Goal: Find specific page/section: Find specific page/section

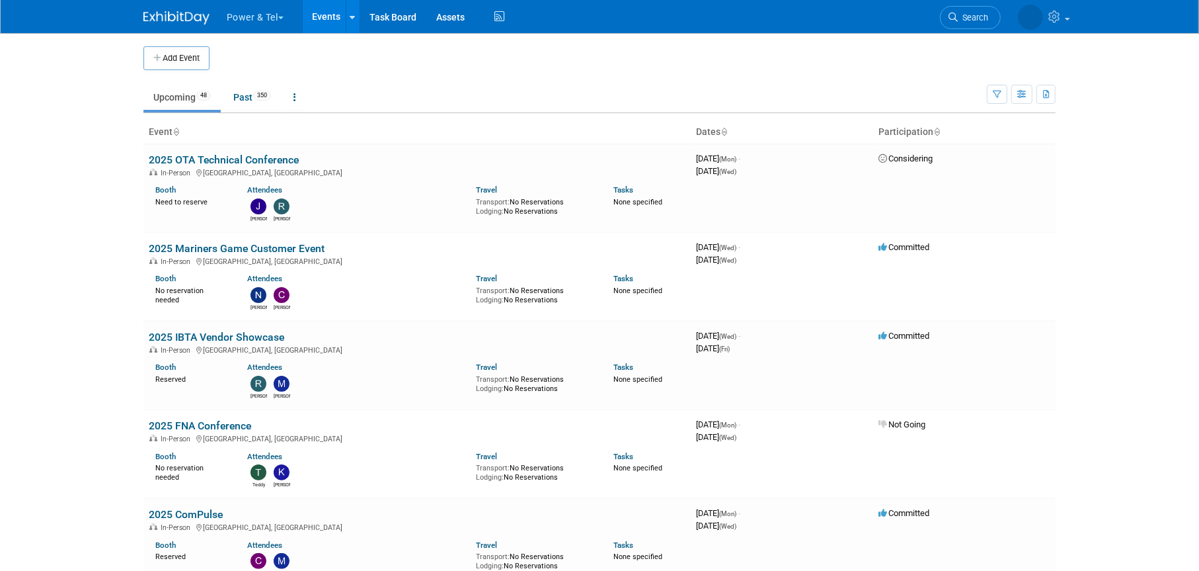
click at [288, 21] on button "Power & Tel" at bounding box center [262, 14] width 75 height 29
click at [360, 15] on link at bounding box center [353, 16] width 14 height 33
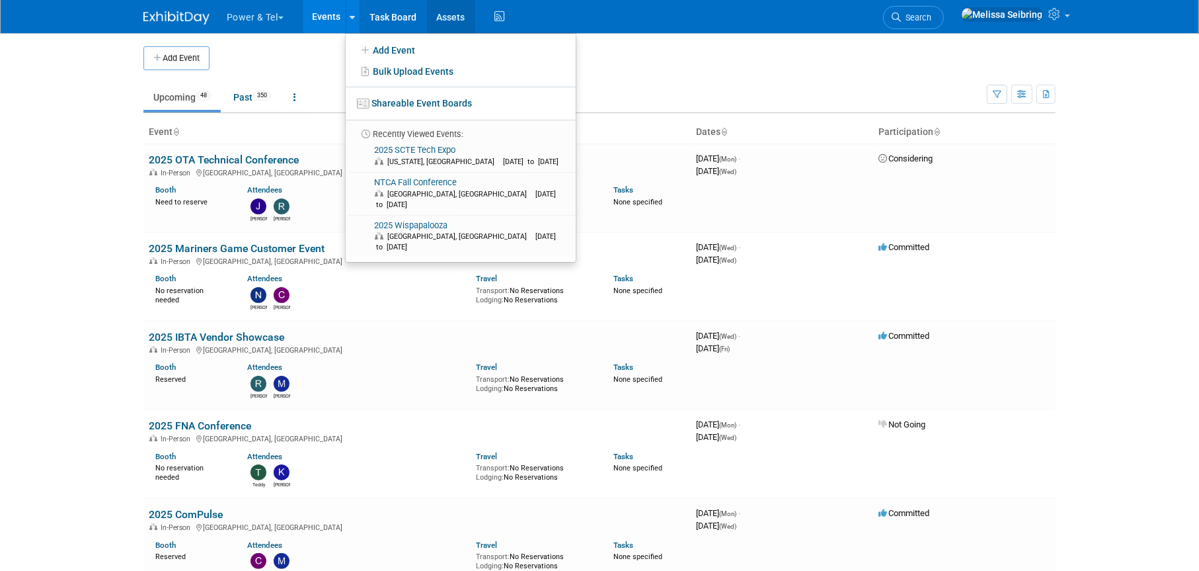
click at [454, 17] on link "Assets" at bounding box center [451, 16] width 48 height 33
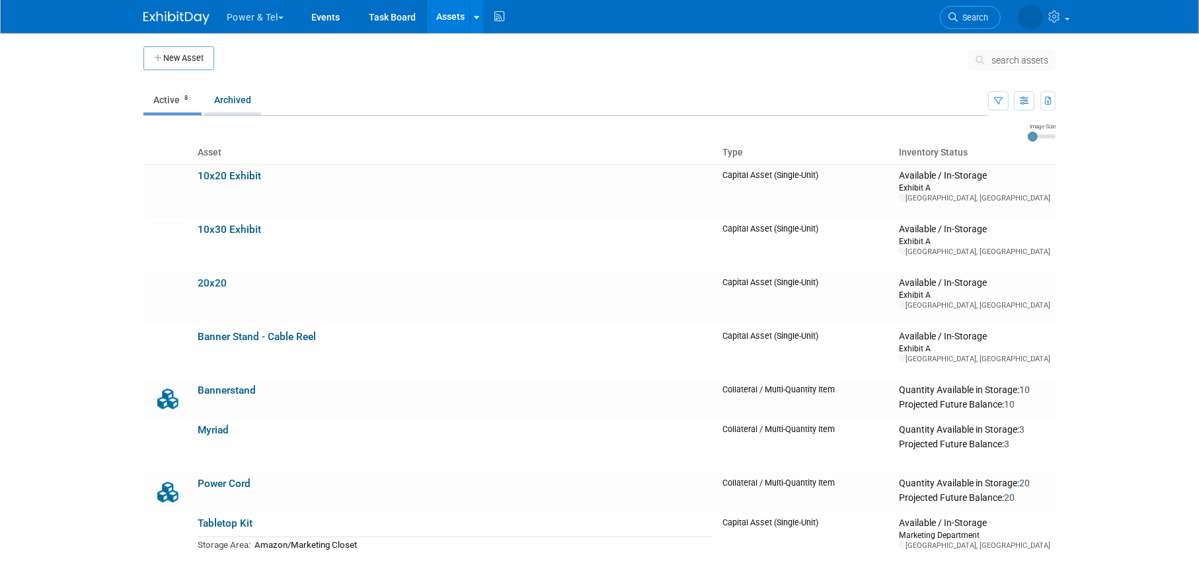
click at [225, 102] on link "Archived" at bounding box center [232, 99] width 57 height 25
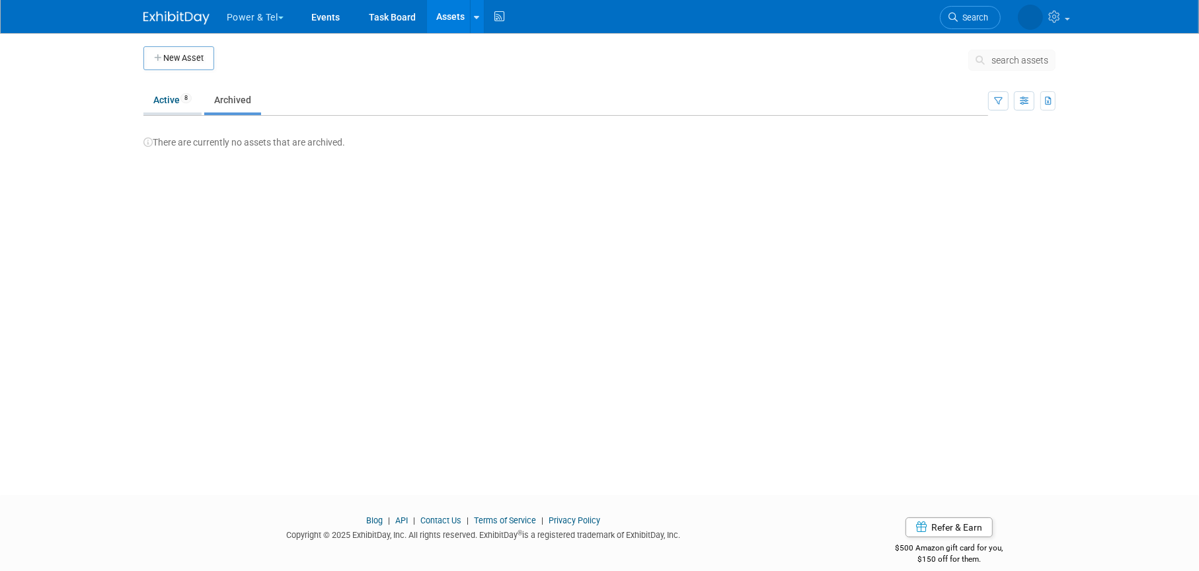
click at [159, 97] on link "Active 8" at bounding box center [172, 99] width 58 height 25
